Goal: Information Seeking & Learning: Find specific page/section

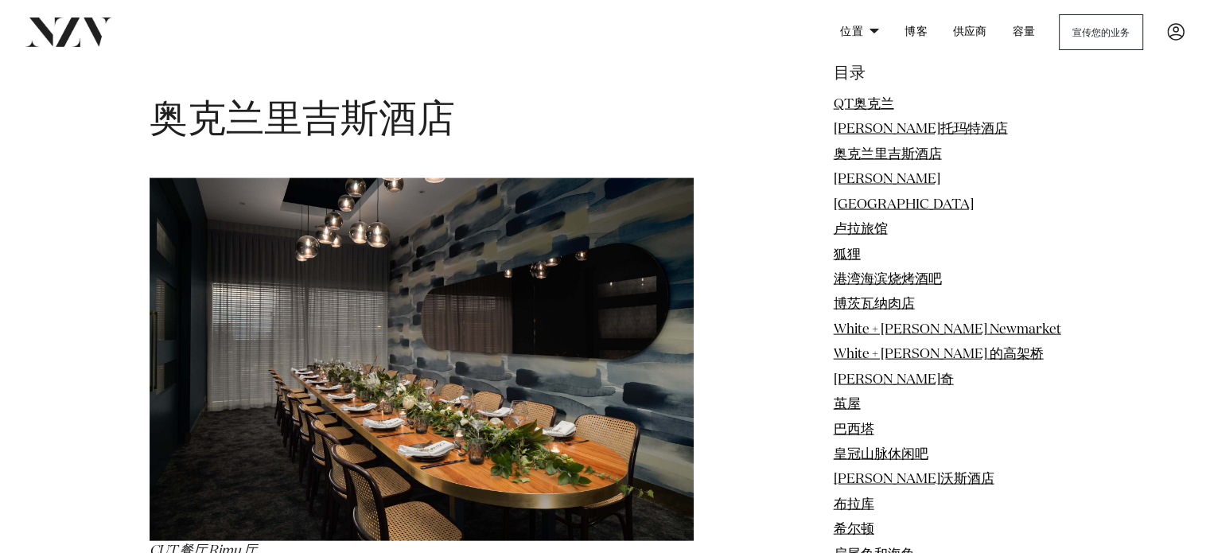
scroll to position [3157, 0]
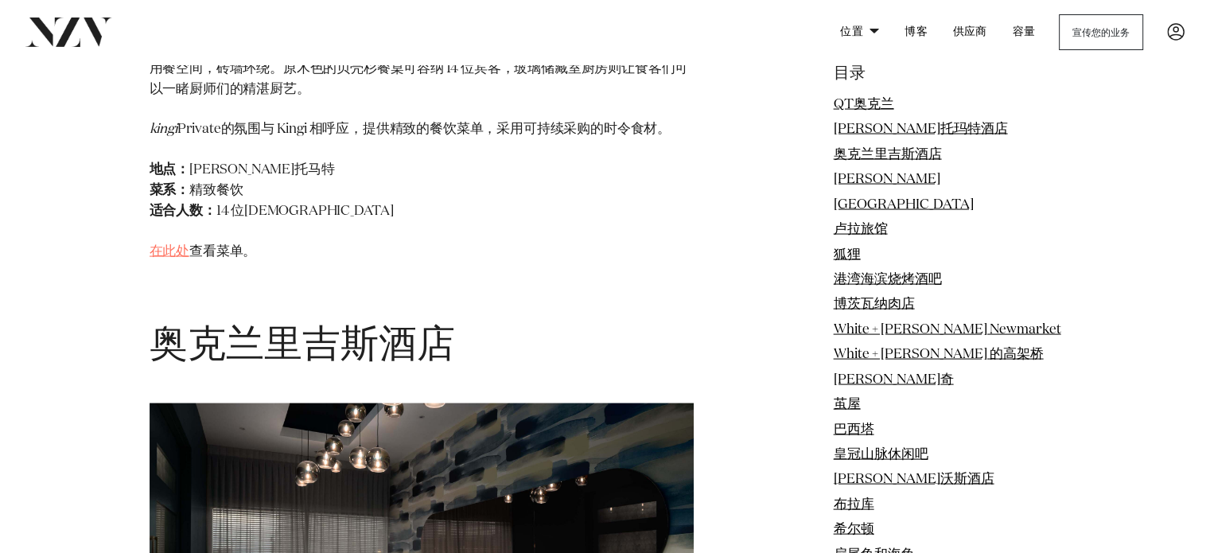
click at [172, 251] on font "在此处" at bounding box center [170, 252] width 41 height 14
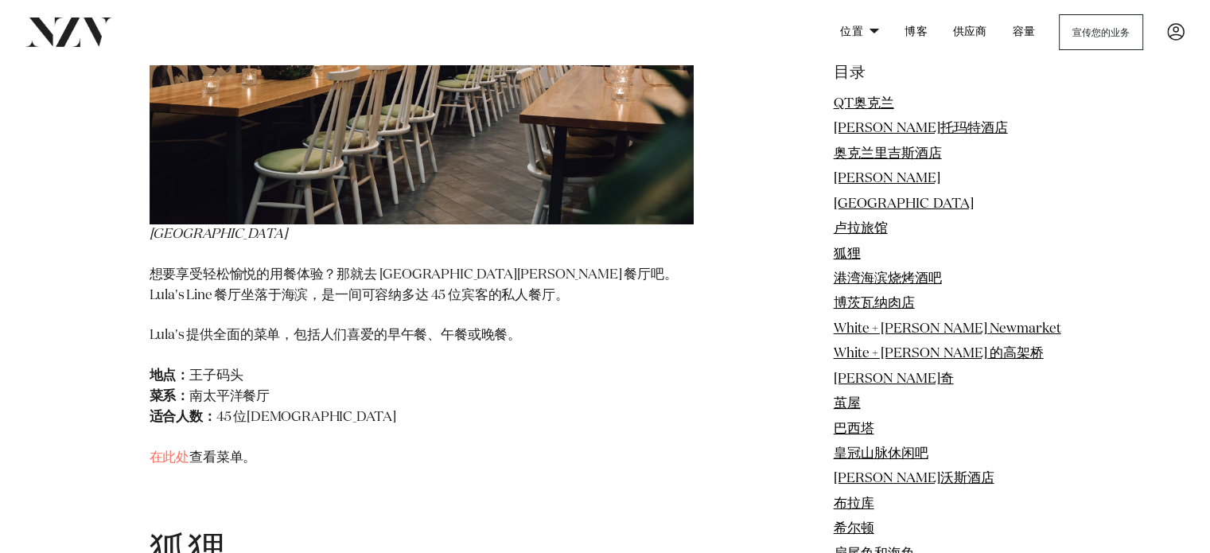
scroll to position [5945, 0]
click at [862, 527] on font "希尔顿" at bounding box center [854, 529] width 41 height 14
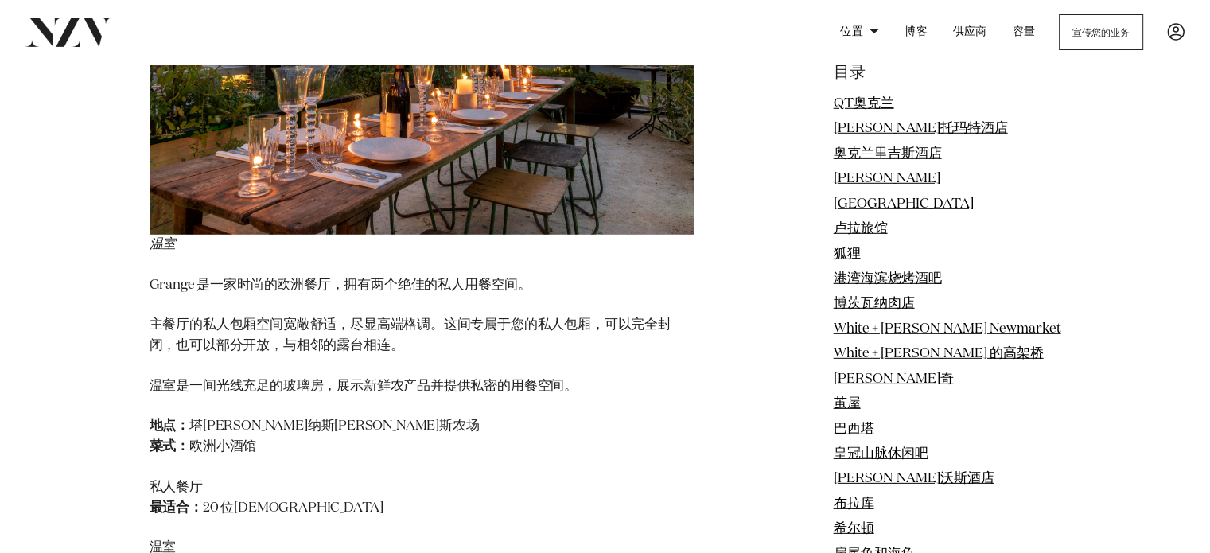
scroll to position [10643, 0]
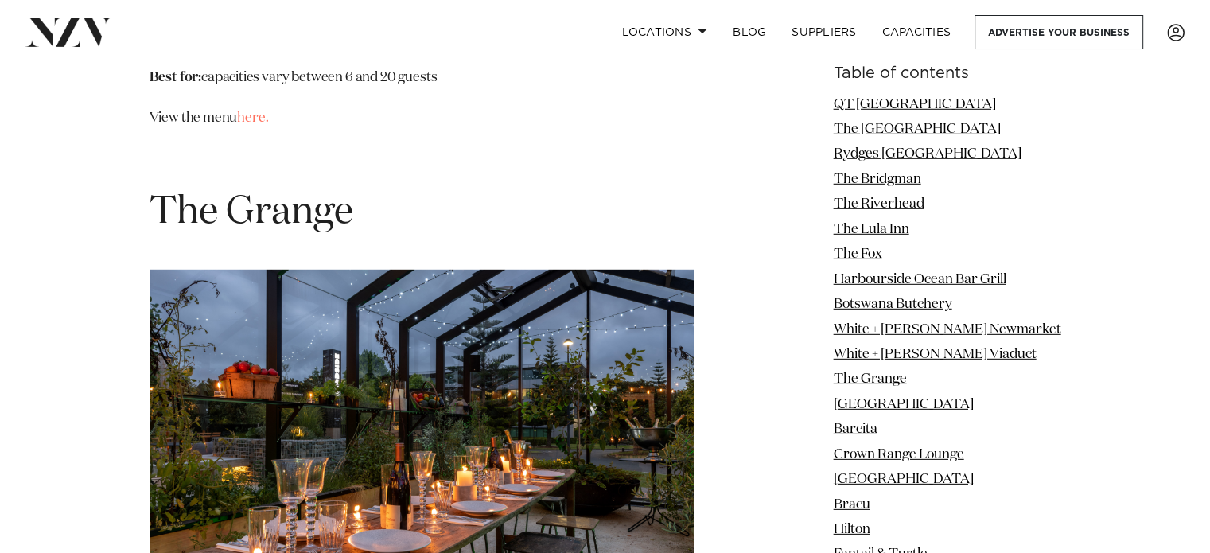
scroll to position [10966, 0]
